Goal: Task Accomplishment & Management: Use online tool/utility

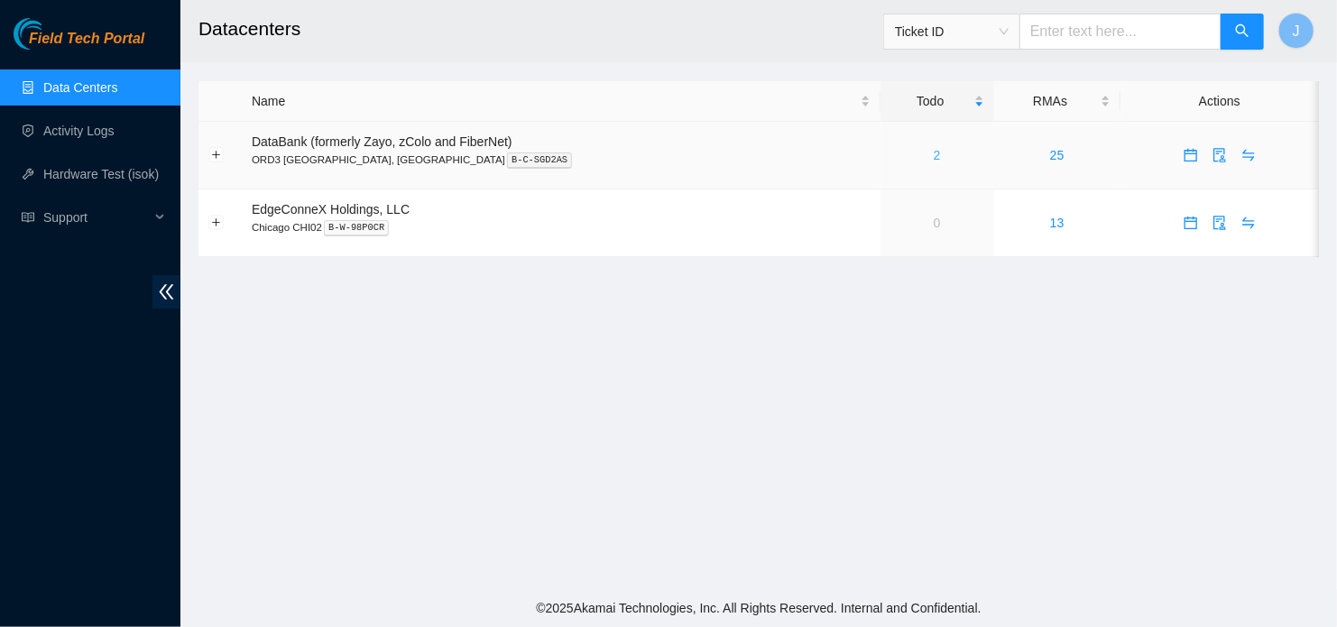
click at [934, 155] on link "2" at bounding box center [937, 155] width 7 height 14
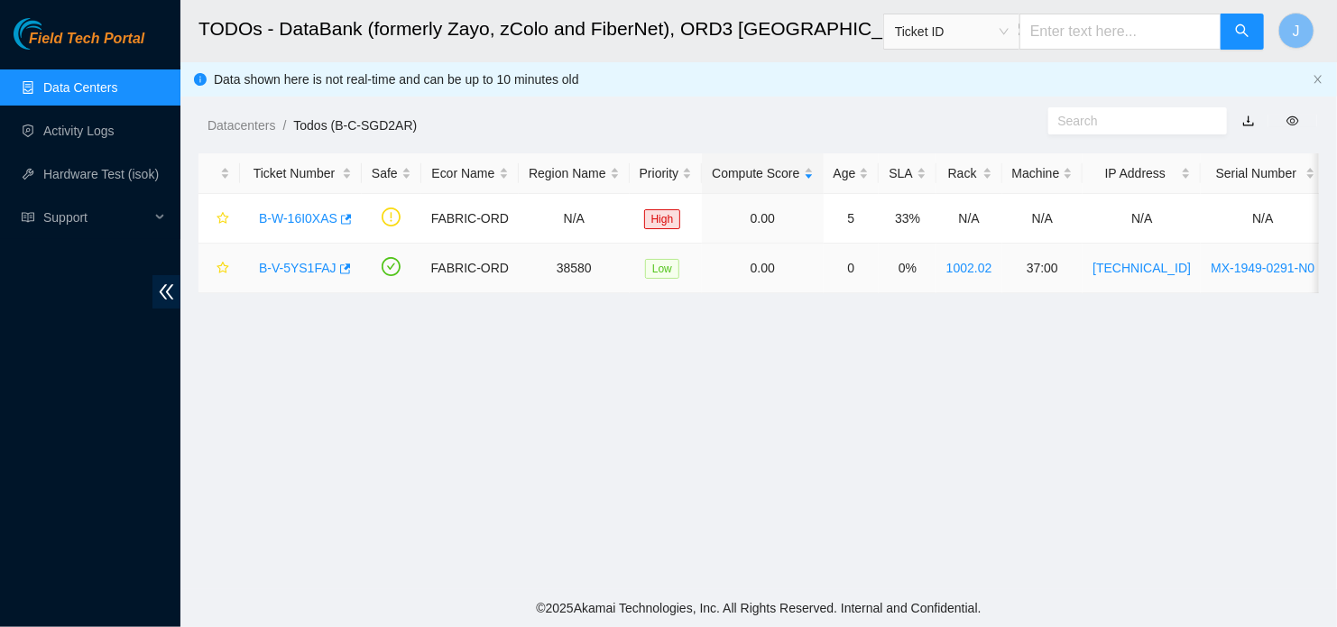
click at [299, 261] on link "B-V-5YS1FAJ" at bounding box center [298, 268] width 78 height 14
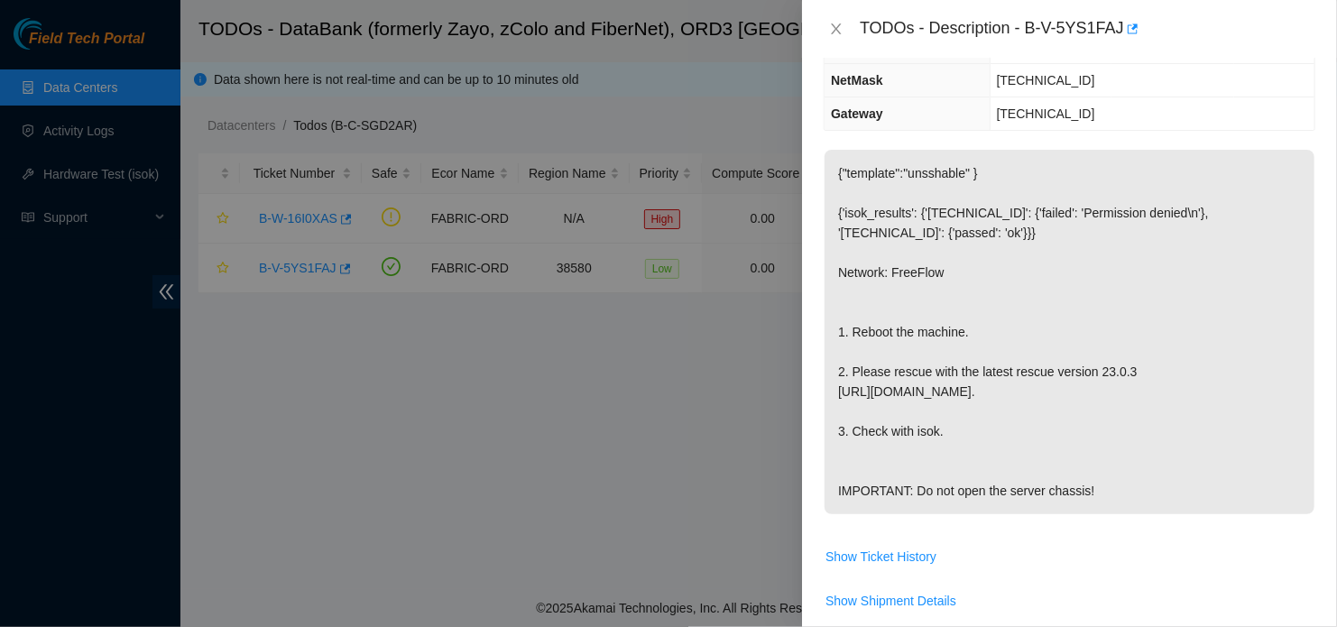
scroll to position [249, 0]
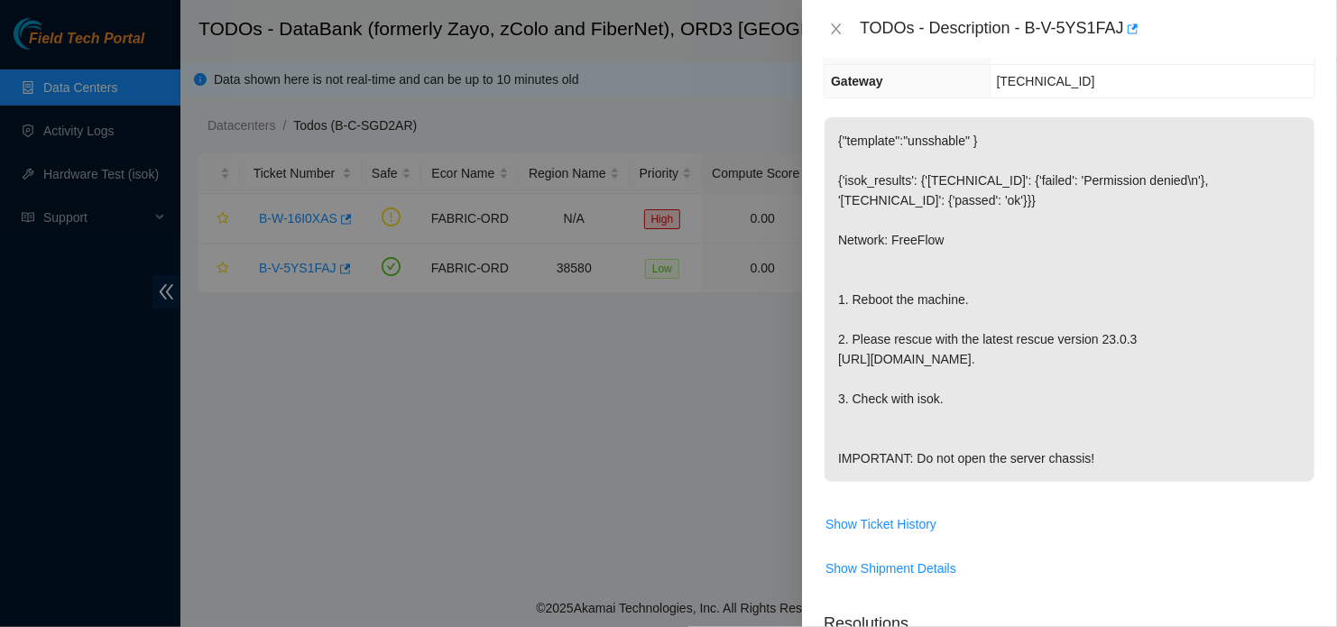
click at [1000, 509] on td "{"template":"unsshable" } {'isok_results': {'23.33.86.76': {'failed': 'Permissi…" at bounding box center [1070, 312] width 492 height 392
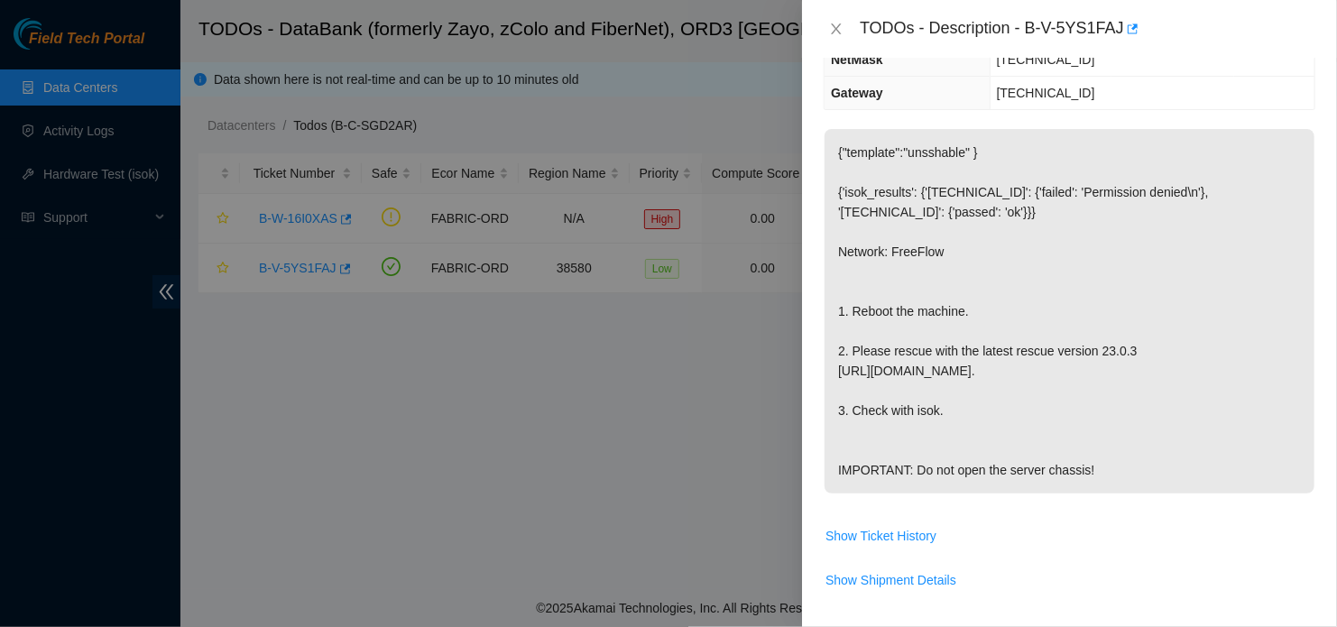
scroll to position [238, 0]
click at [1298, 352] on p "{"template":"unsshable" } {'isok_results': {'23.33.86.76': {'failed': 'Permissi…" at bounding box center [1070, 310] width 490 height 364
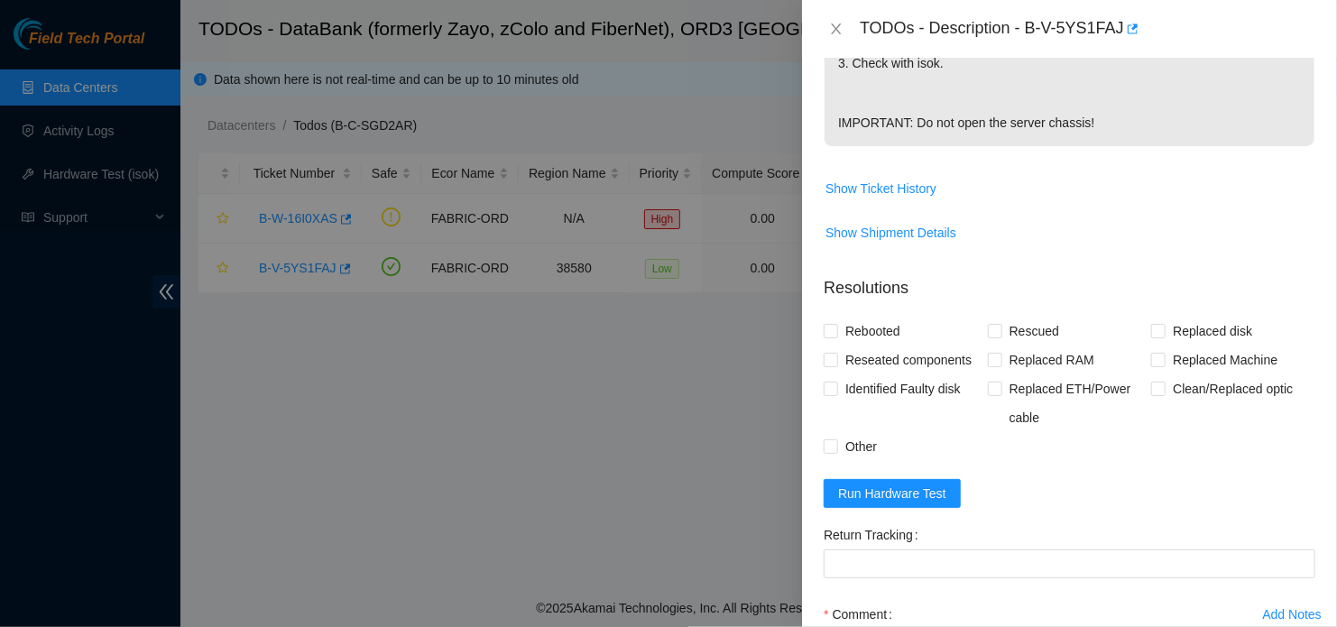
scroll to position [584, 0]
click at [840, 346] on span "Rebooted" at bounding box center [872, 332] width 69 height 29
click at [836, 337] on input "Rebooted" at bounding box center [830, 331] width 13 height 13
checkbox input "true"
click at [994, 346] on label "Rescued" at bounding box center [1027, 332] width 78 height 29
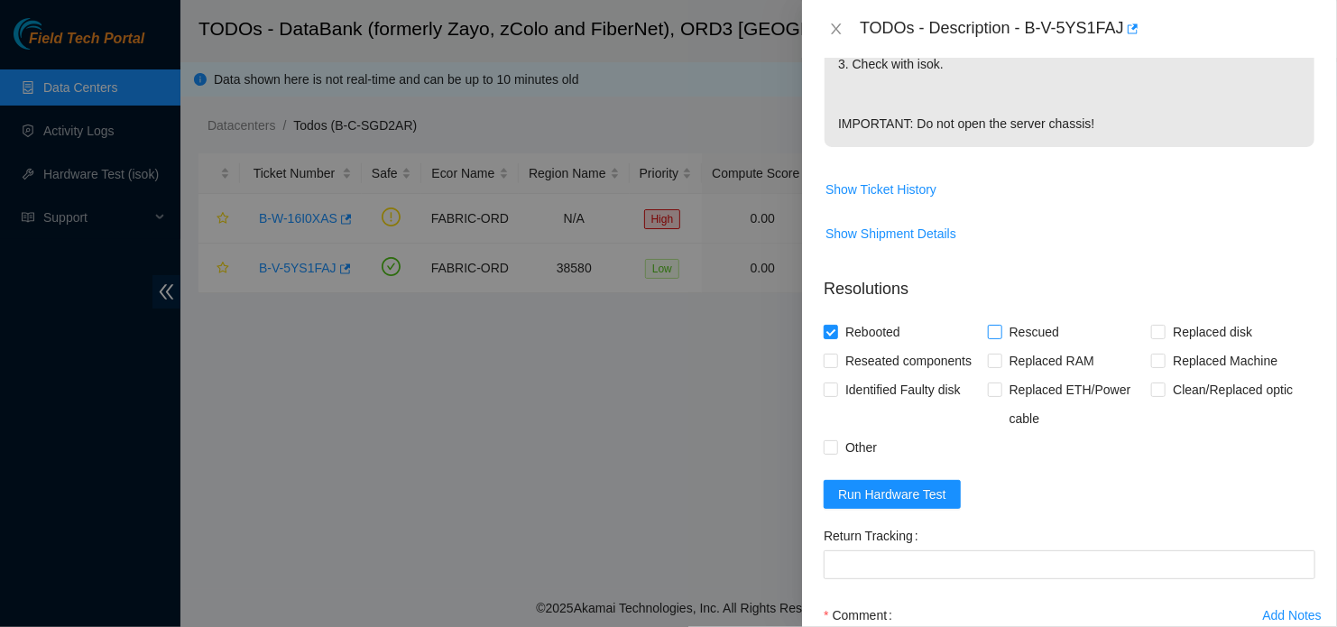
click at [994, 337] on input "Rescued" at bounding box center [994, 331] width 13 height 13
checkbox input "true"
click at [1173, 510] on form "Resolutions Rebooted Rescued Replaced disk Reseated components Replaced RAM Rep…" at bounding box center [1070, 522] width 492 height 519
click at [1031, 22] on div "TODOs - Description - B-V-5YS1FAJ" at bounding box center [1088, 28] width 456 height 29
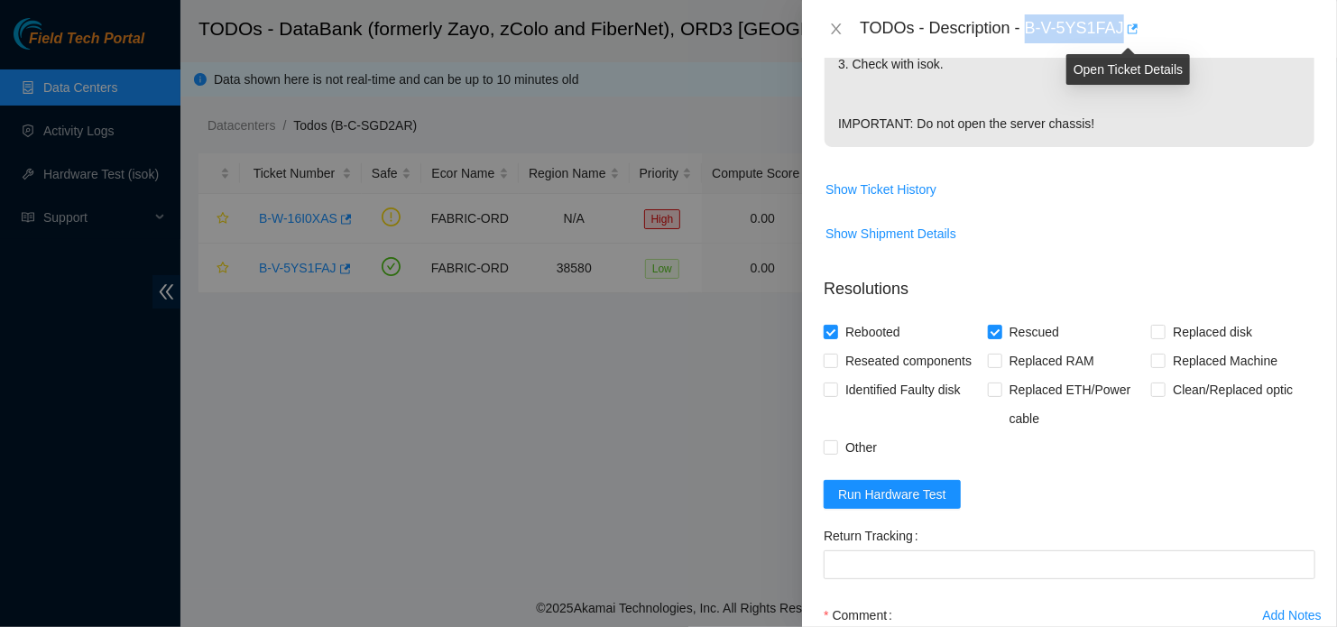
drag, startPoint x: 1031, startPoint y: 22, endPoint x: 1122, endPoint y: 37, distance: 92.4
click at [1122, 37] on div "TODOs - Description - B-V-5YS1FAJ" at bounding box center [1088, 28] width 456 height 29
copy div "B-V-5YS1FAJ"
click at [1099, 462] on div "Rebooted Rescued Replaced disk Reseated components Replaced RAM Replaced Machin…" at bounding box center [1070, 390] width 492 height 144
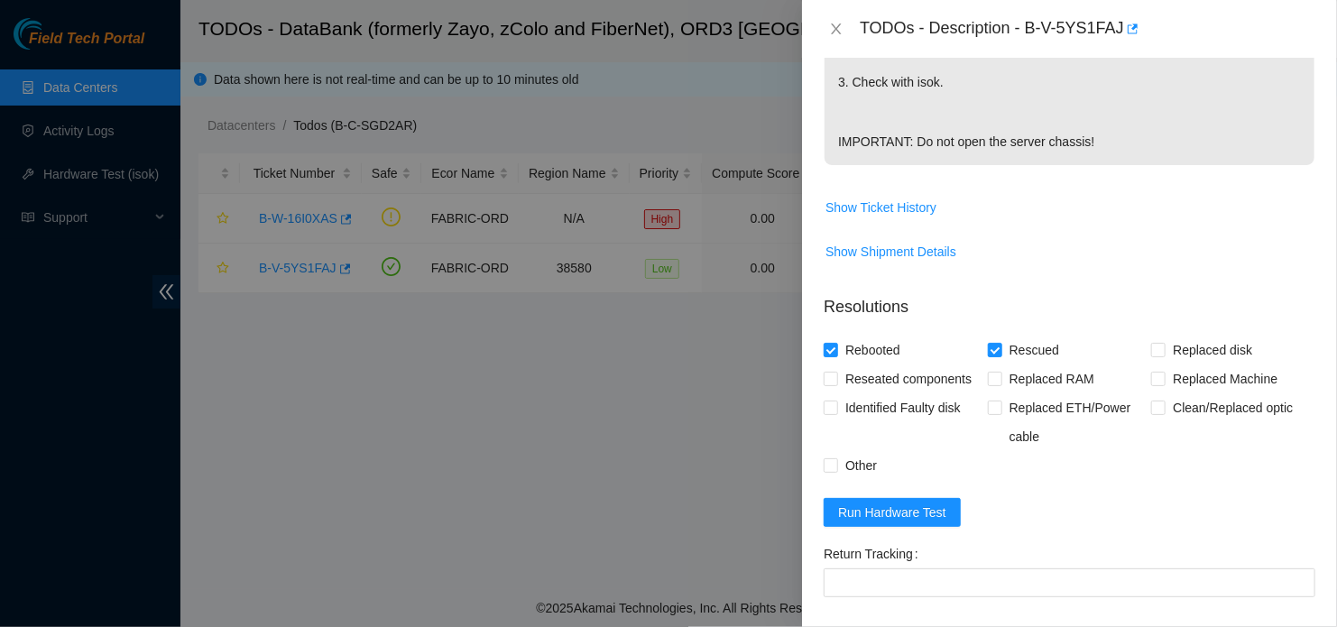
scroll to position [574, 0]
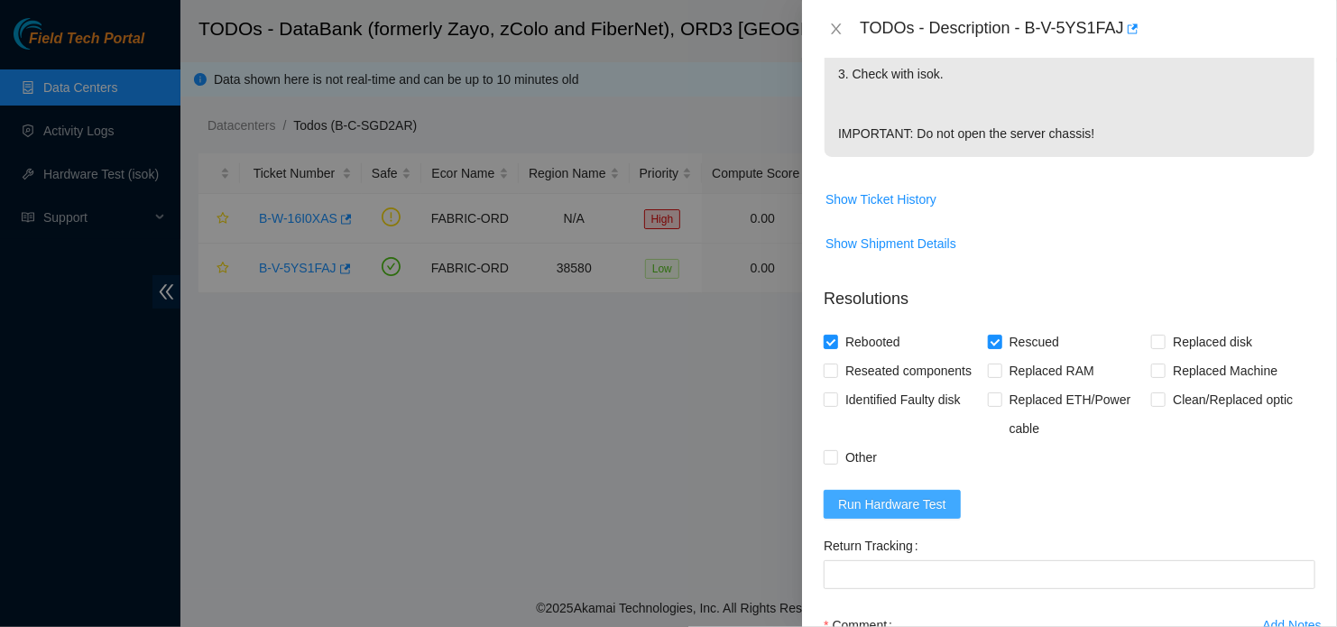
click at [869, 514] on span "Run Hardware Test" at bounding box center [892, 504] width 108 height 20
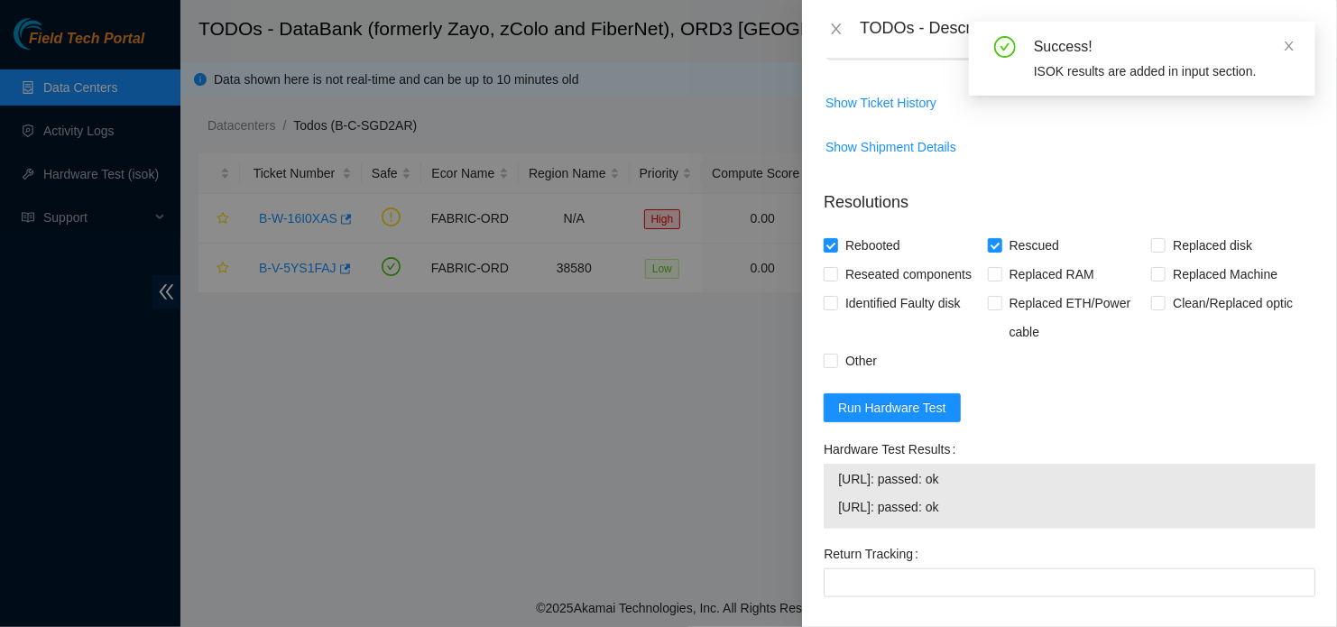
scroll to position [671, 0]
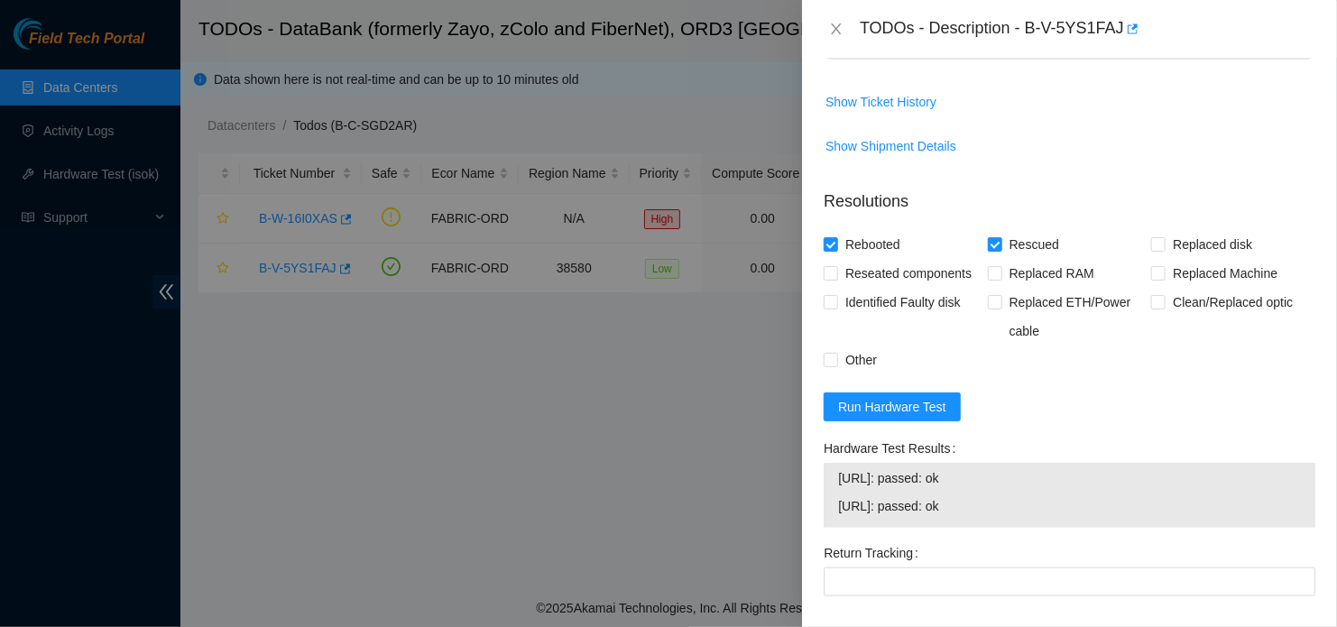
click at [1156, 431] on form "Resolutions Rebooted Rescued Replaced disk Reseated components Replaced RAM Rep…" at bounding box center [1070, 486] width 492 height 623
click at [1110, 463] on div "Hardware Test Results" at bounding box center [1070, 448] width 492 height 29
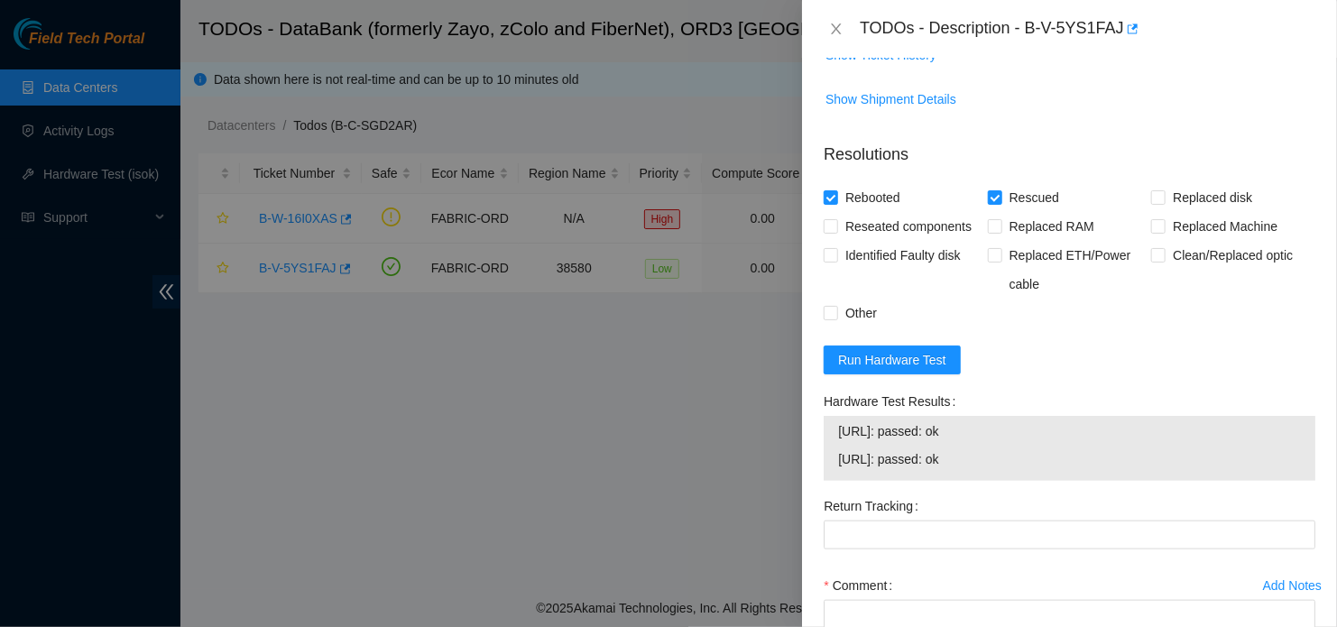
scroll to position [840, 0]
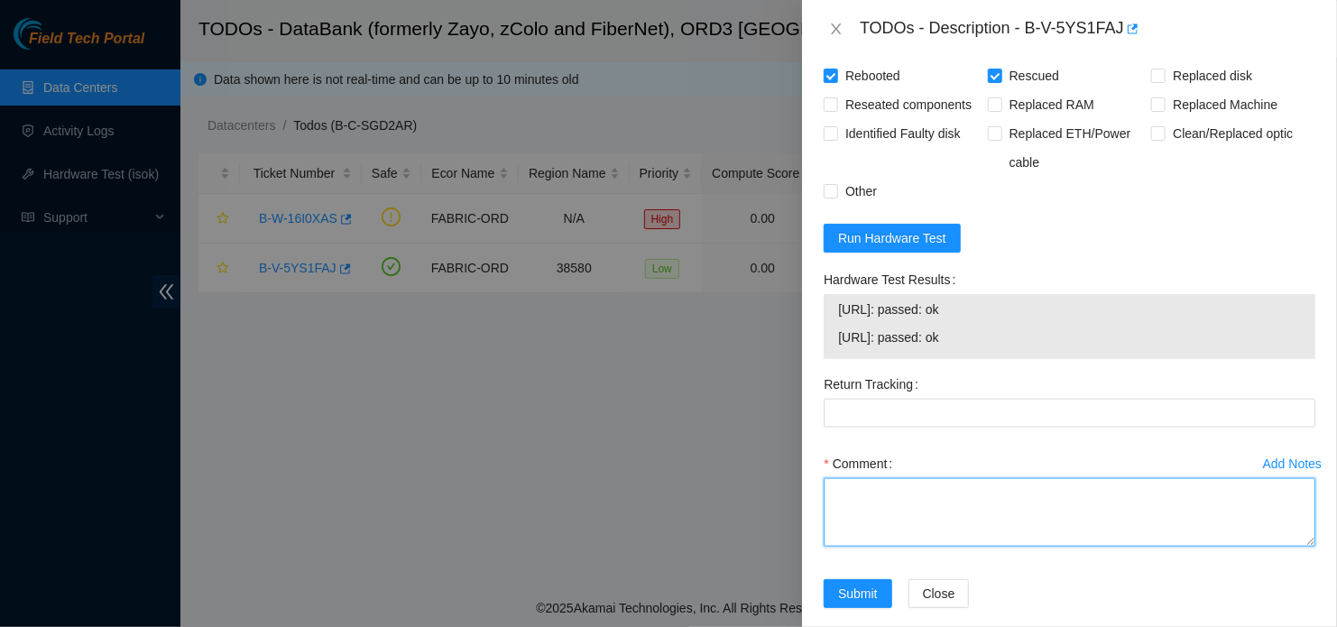
click at [1064, 528] on textarea "Comment" at bounding box center [1070, 512] width 492 height 69
paste textarea "- Located device - Rescued device; Configured device; Rebooted device - Submit …"
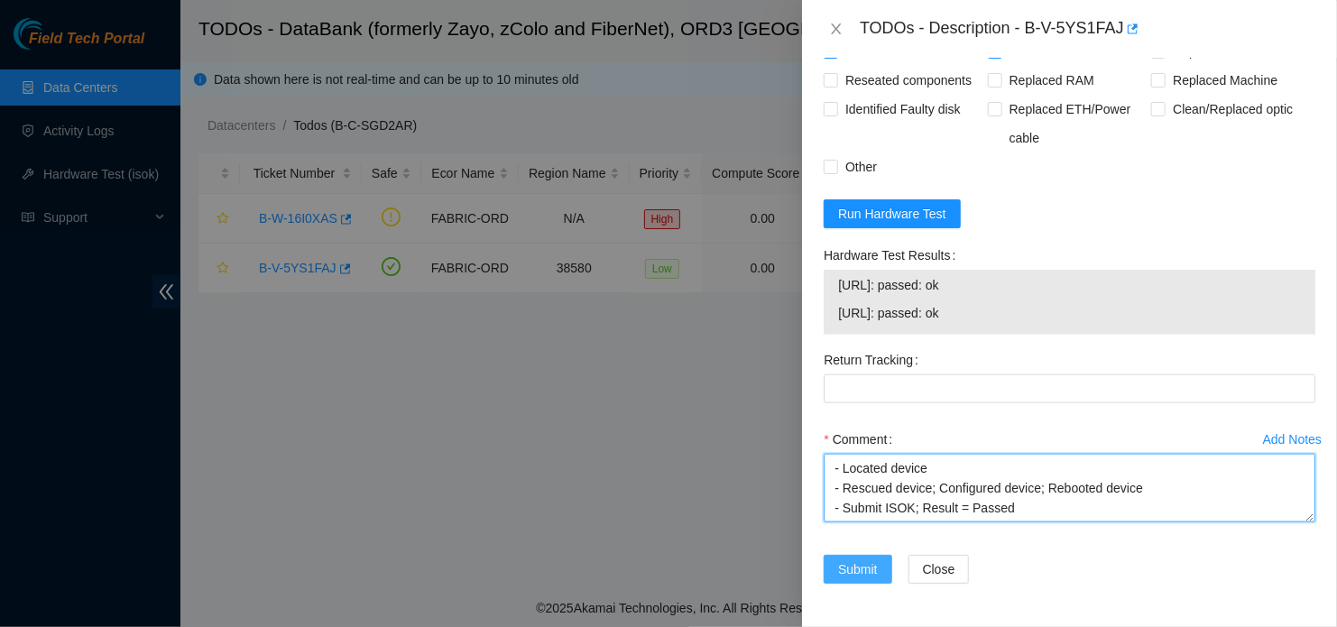
type textarea "- Located device - Rescued device; Configured device; Rebooted device - Submit …"
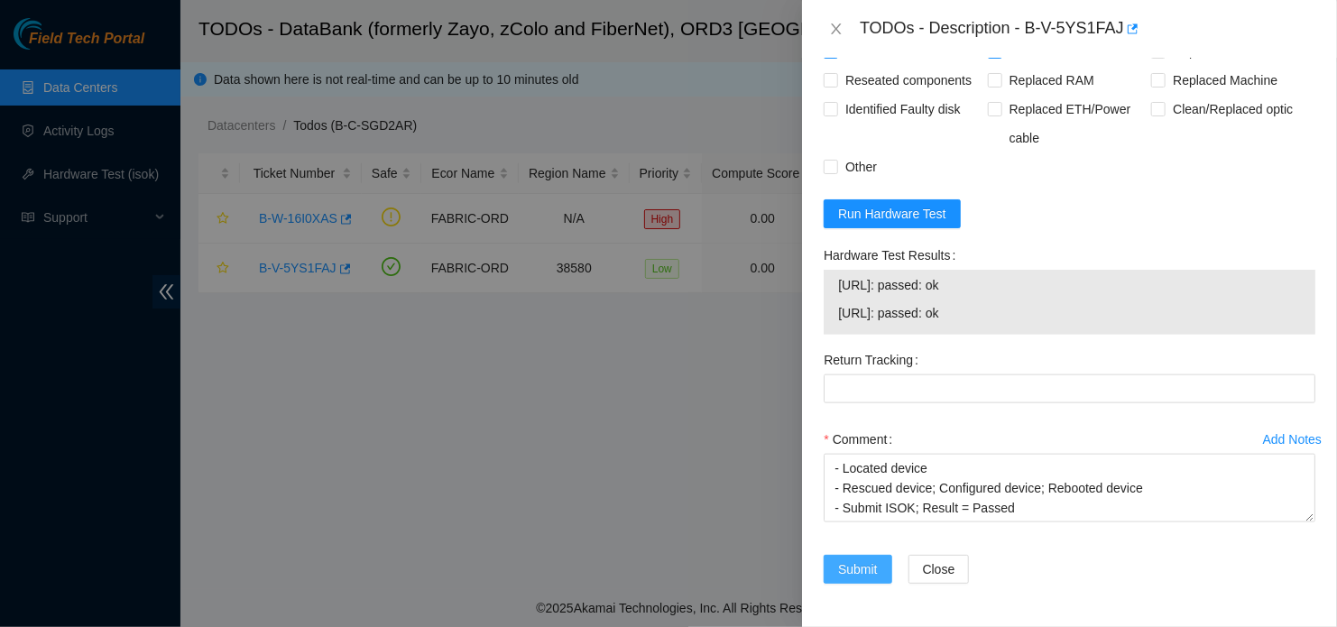
click at [868, 566] on span "Submit" at bounding box center [858, 569] width 40 height 20
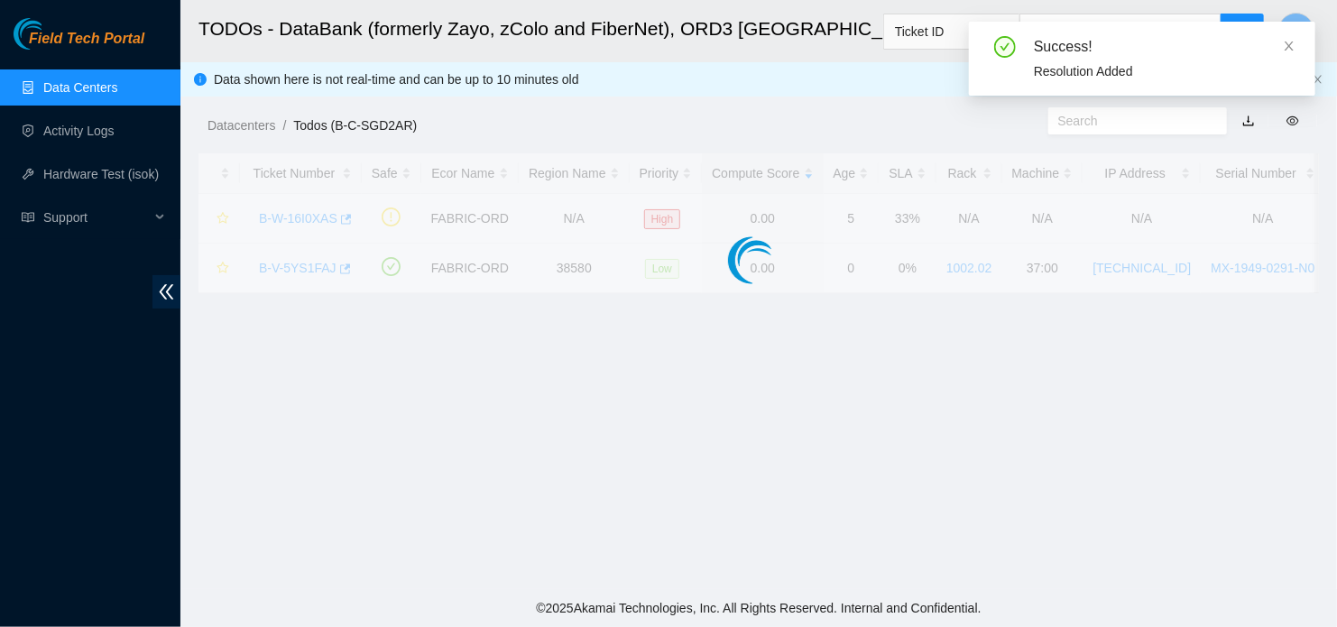
scroll to position [495, 0]
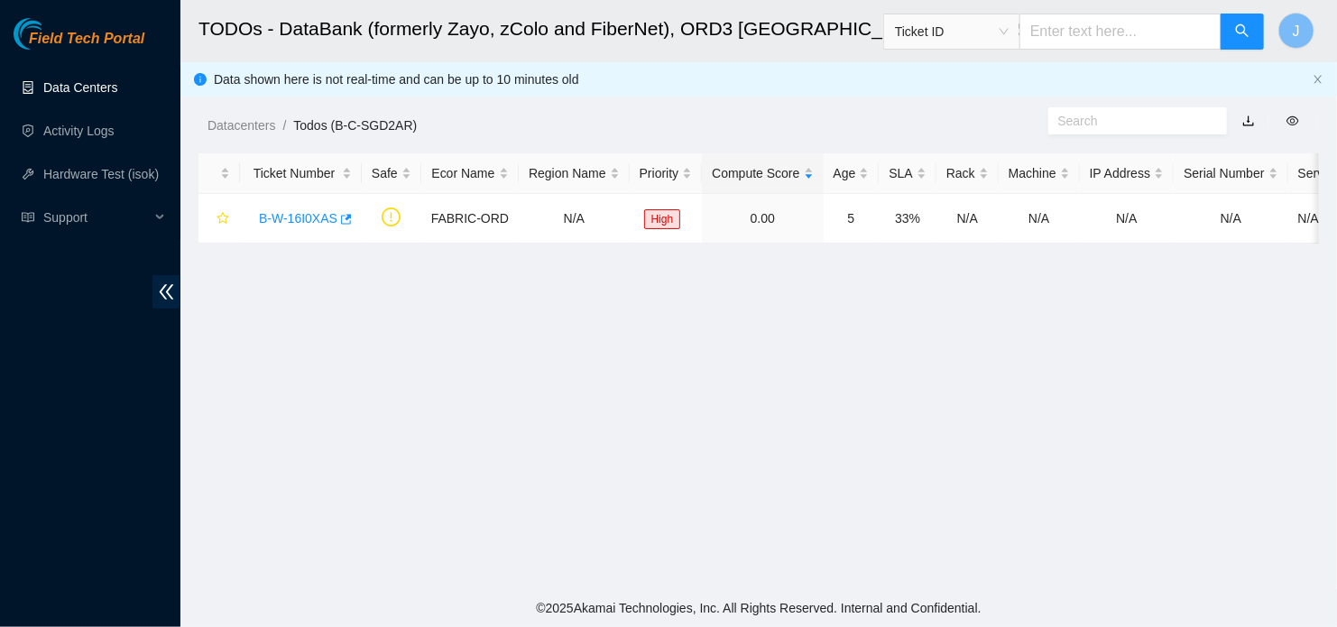
click at [79, 90] on link "Data Centers" at bounding box center [80, 87] width 74 height 14
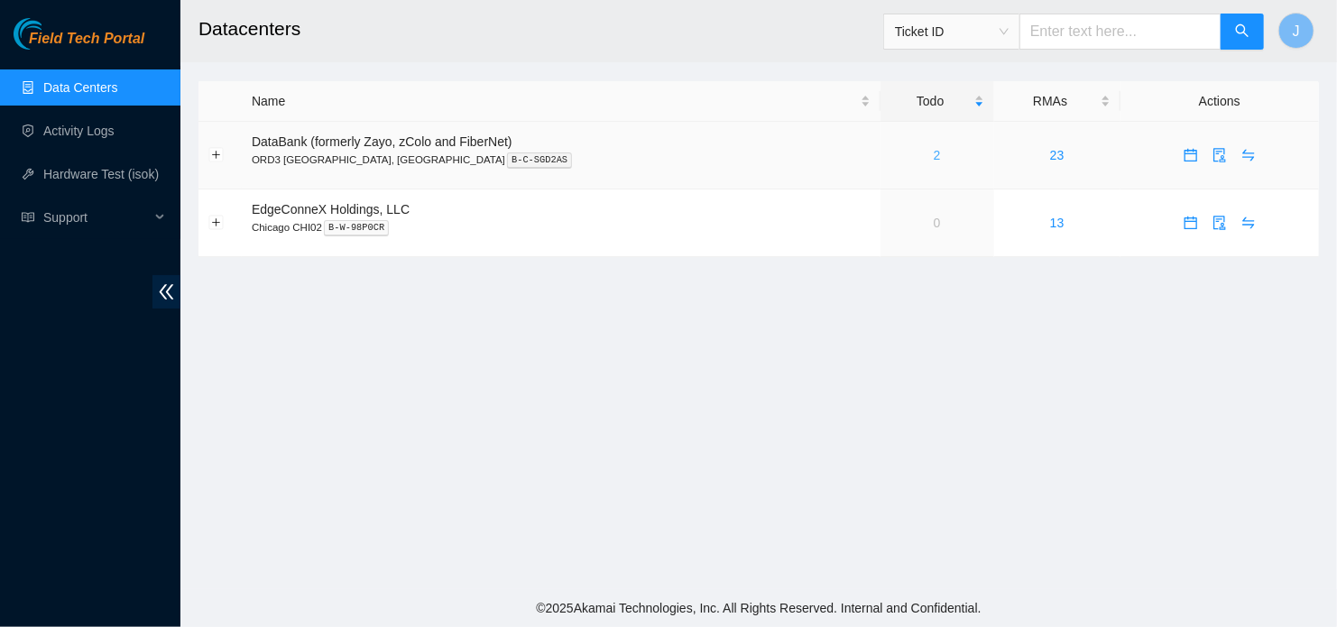
click at [934, 159] on link "2" at bounding box center [937, 155] width 7 height 14
